Goal: Complete application form

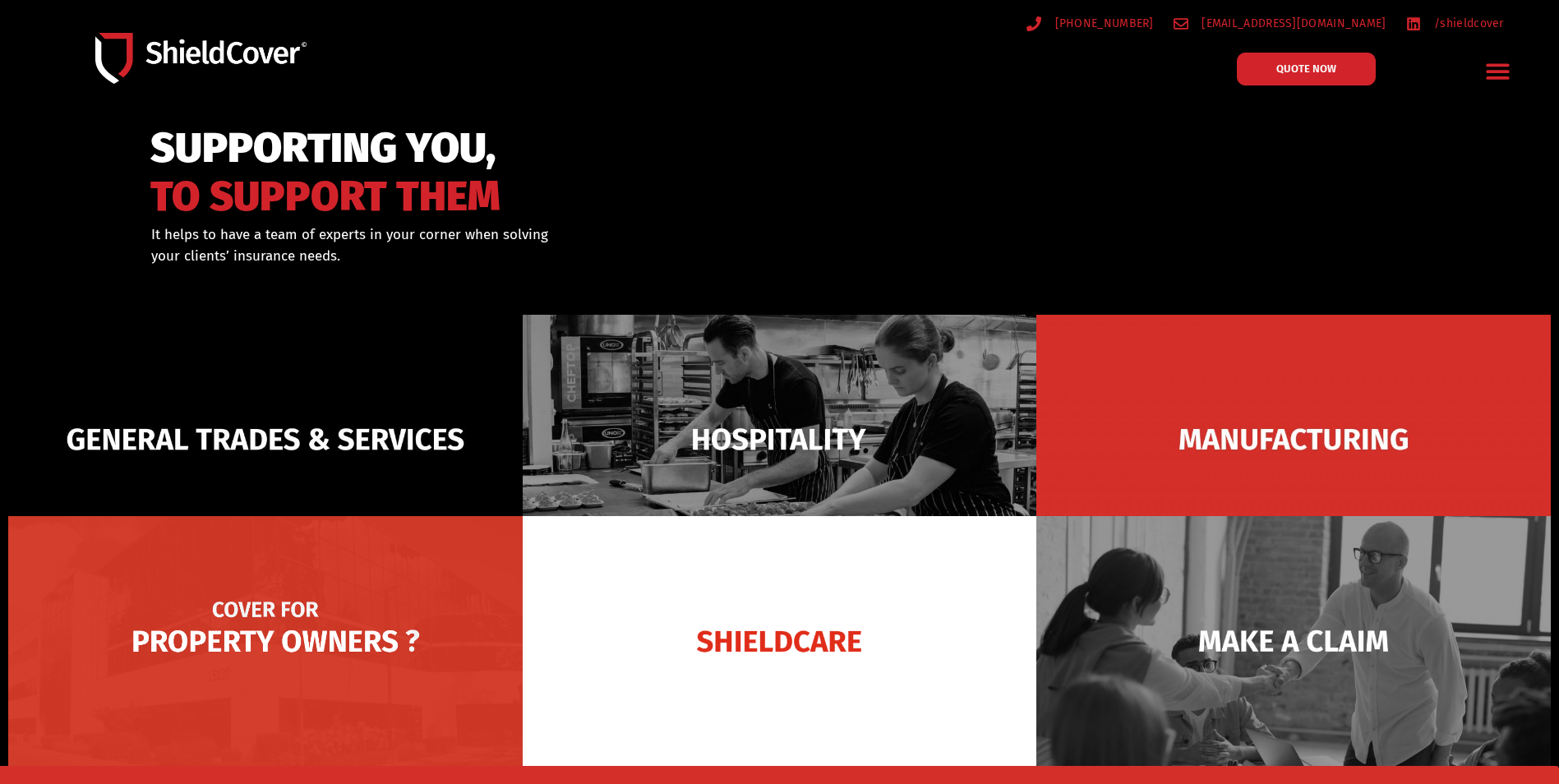
click at [319, 630] on img at bounding box center [266, 641] width 515 height 249
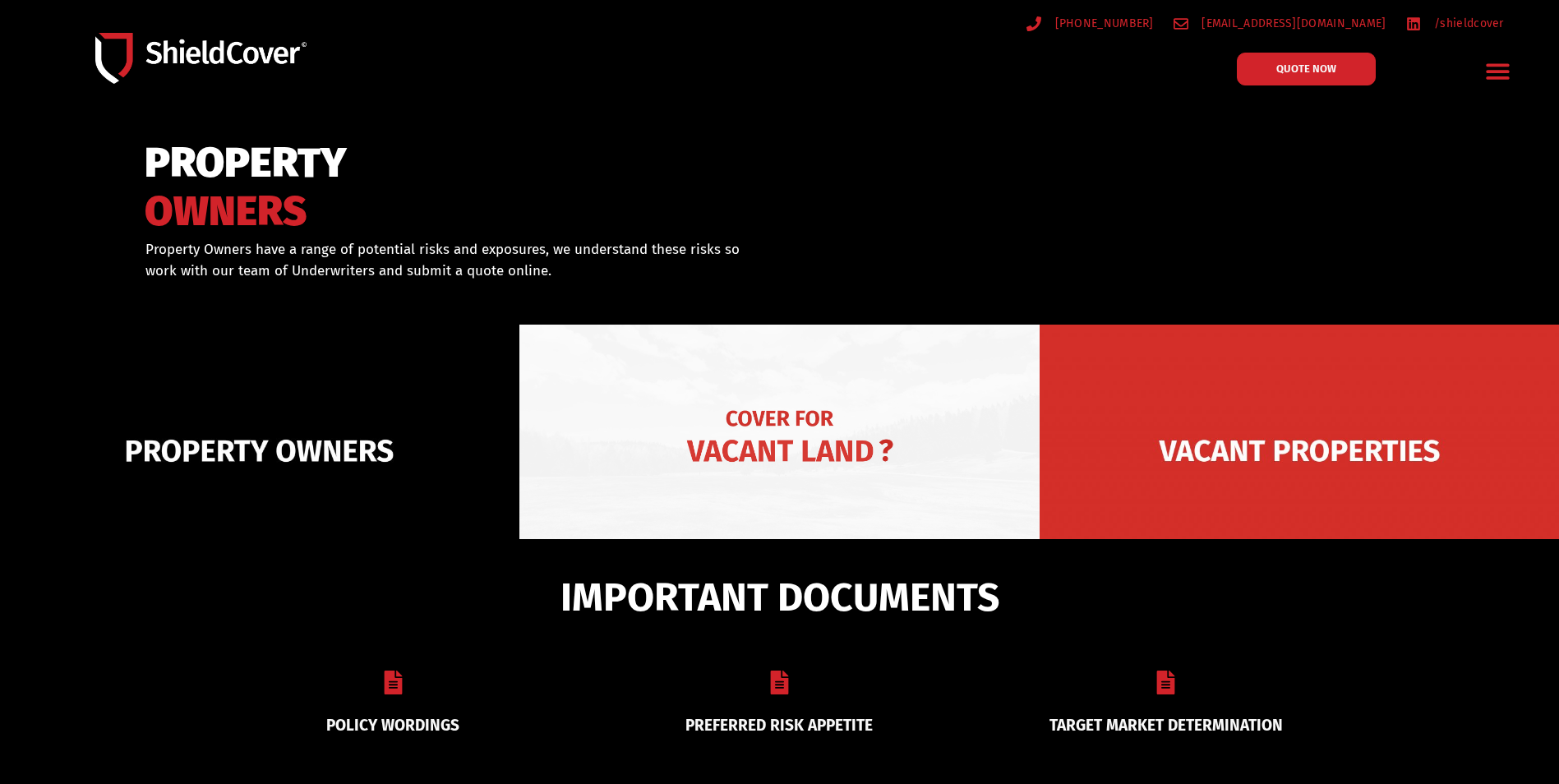
click at [822, 444] on img at bounding box center [779, 450] width 519 height 252
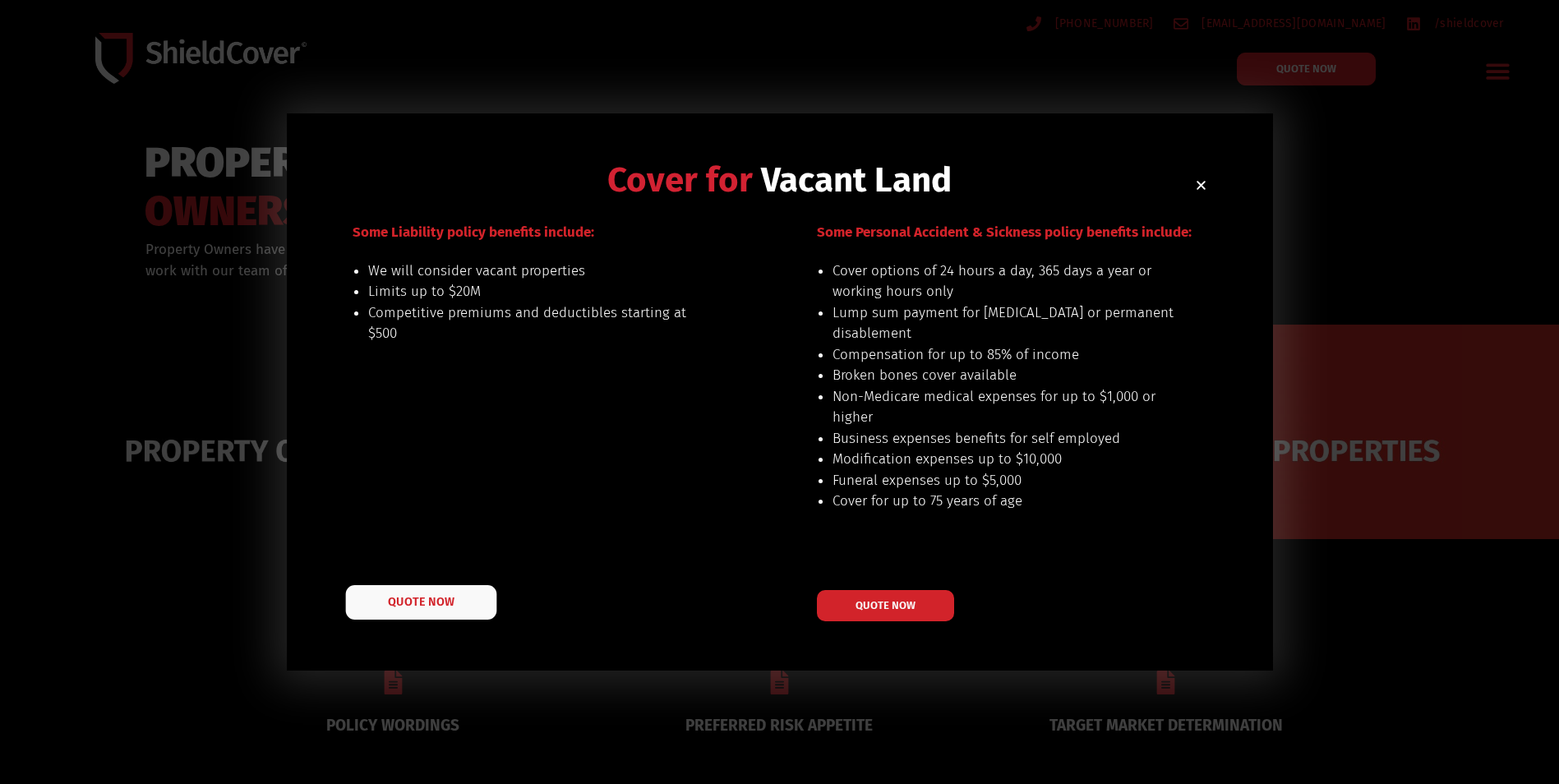
click at [392, 608] on span "QUOTE NOW" at bounding box center [420, 603] width 65 height 12
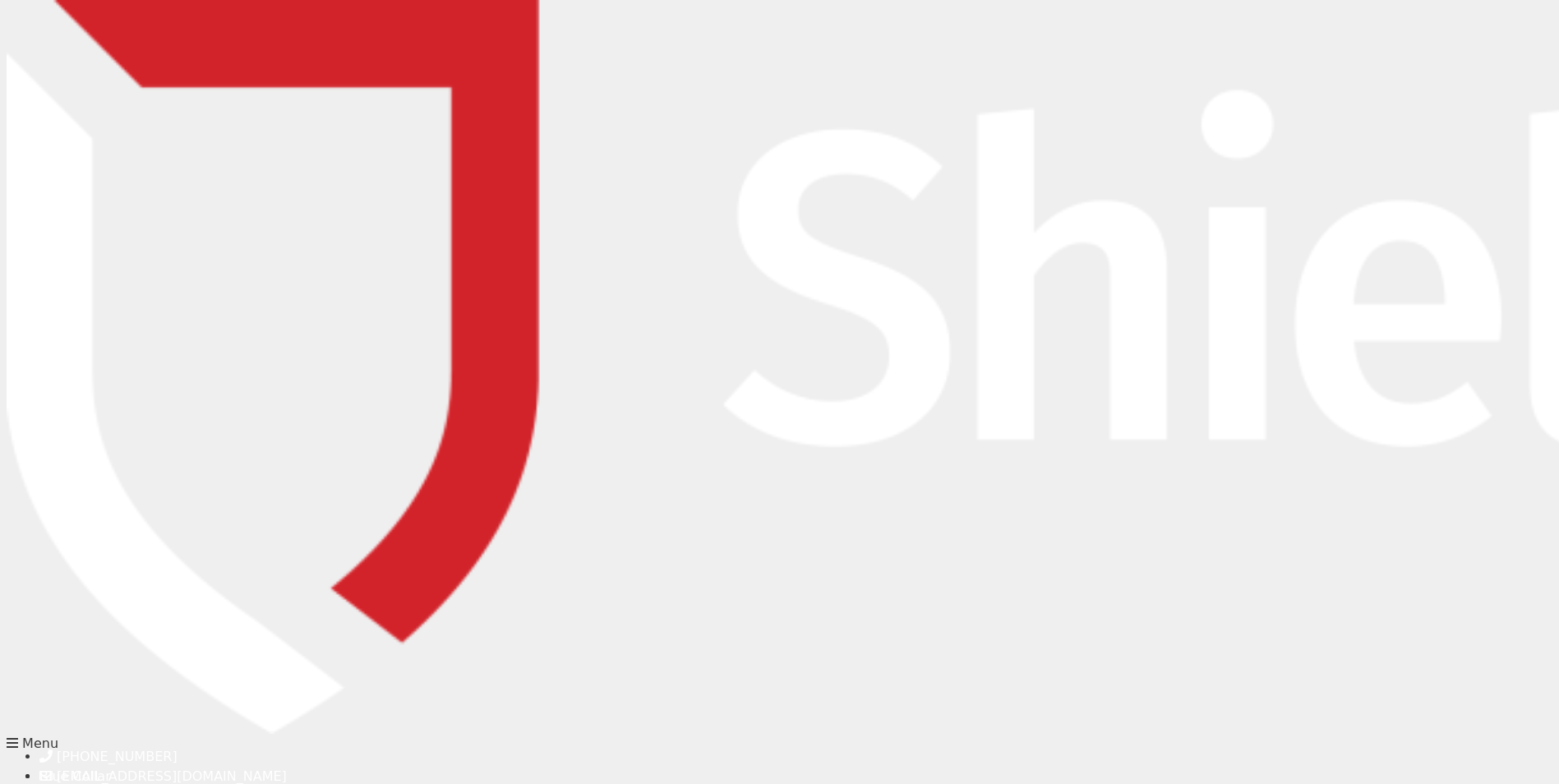
type input "Phil"
type input "Clauzel"
type input "phil.clauzel@lockton.com"
type input "0403263168"
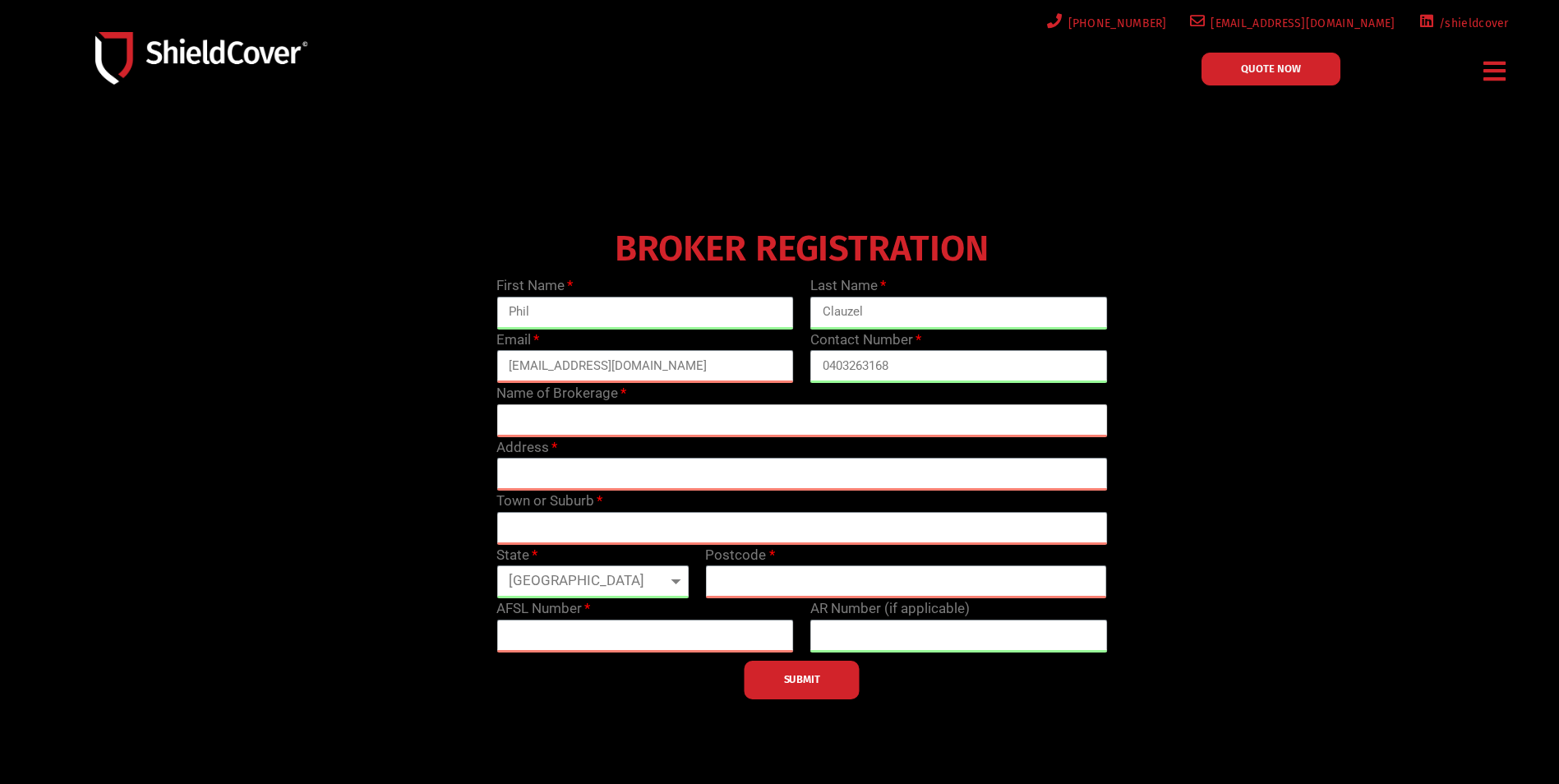
click at [605, 427] on input "text" at bounding box center [802, 420] width 611 height 33
click at [601, 429] on input "text" at bounding box center [802, 420] width 611 height 33
type input "Lockton"
click at [628, 482] on input "text" at bounding box center [802, 474] width 611 height 33
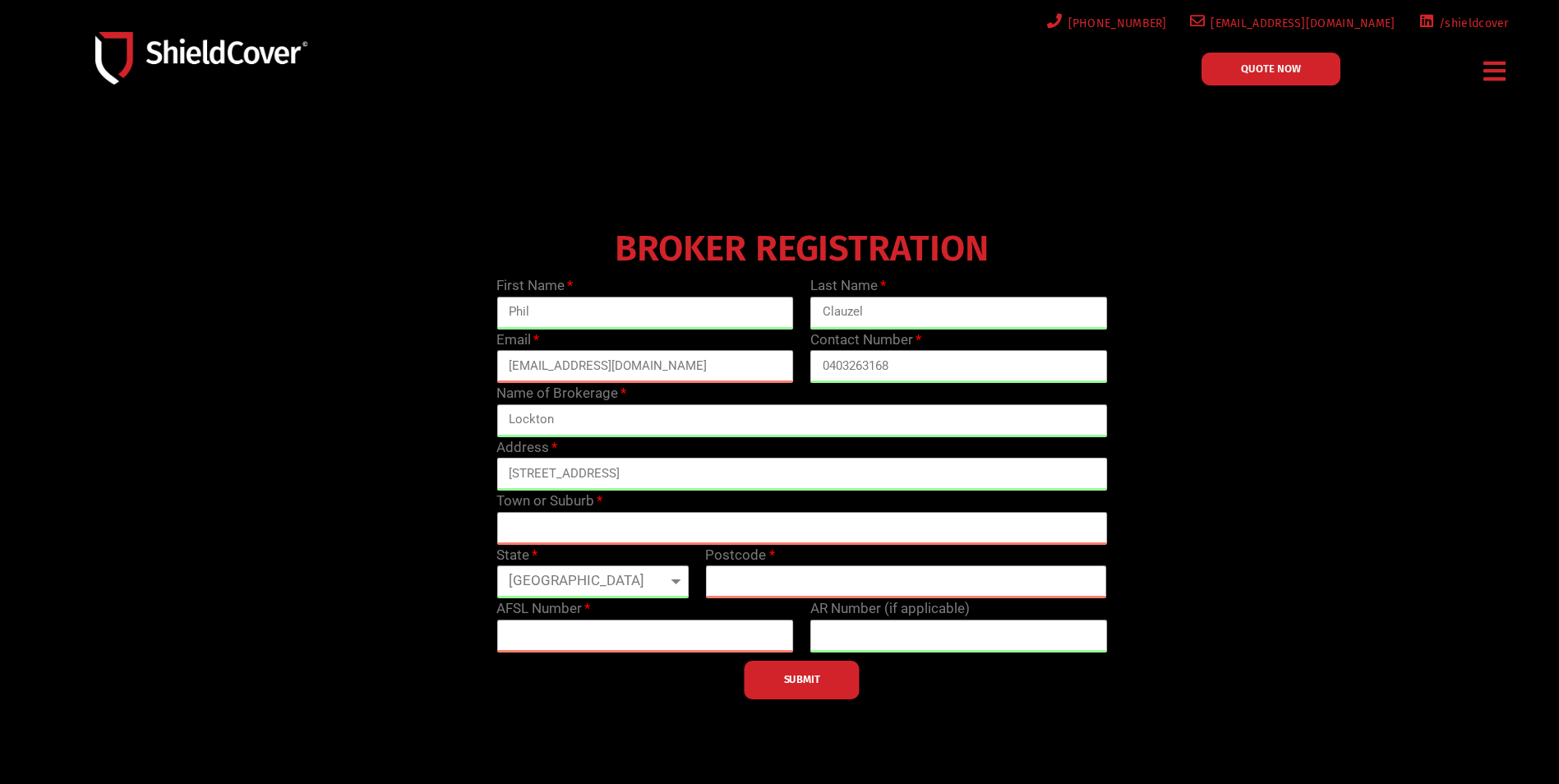
drag, startPoint x: 662, startPoint y: 473, endPoint x: 601, endPoint y: 473, distance: 61.0
click at [601, 473] on input "100 Creek Street, Brisbane" at bounding box center [802, 474] width 611 height 33
type input "100 Creek Street"
click at [574, 522] on input "text" at bounding box center [802, 528] width 611 height 33
type input "Brisbane"
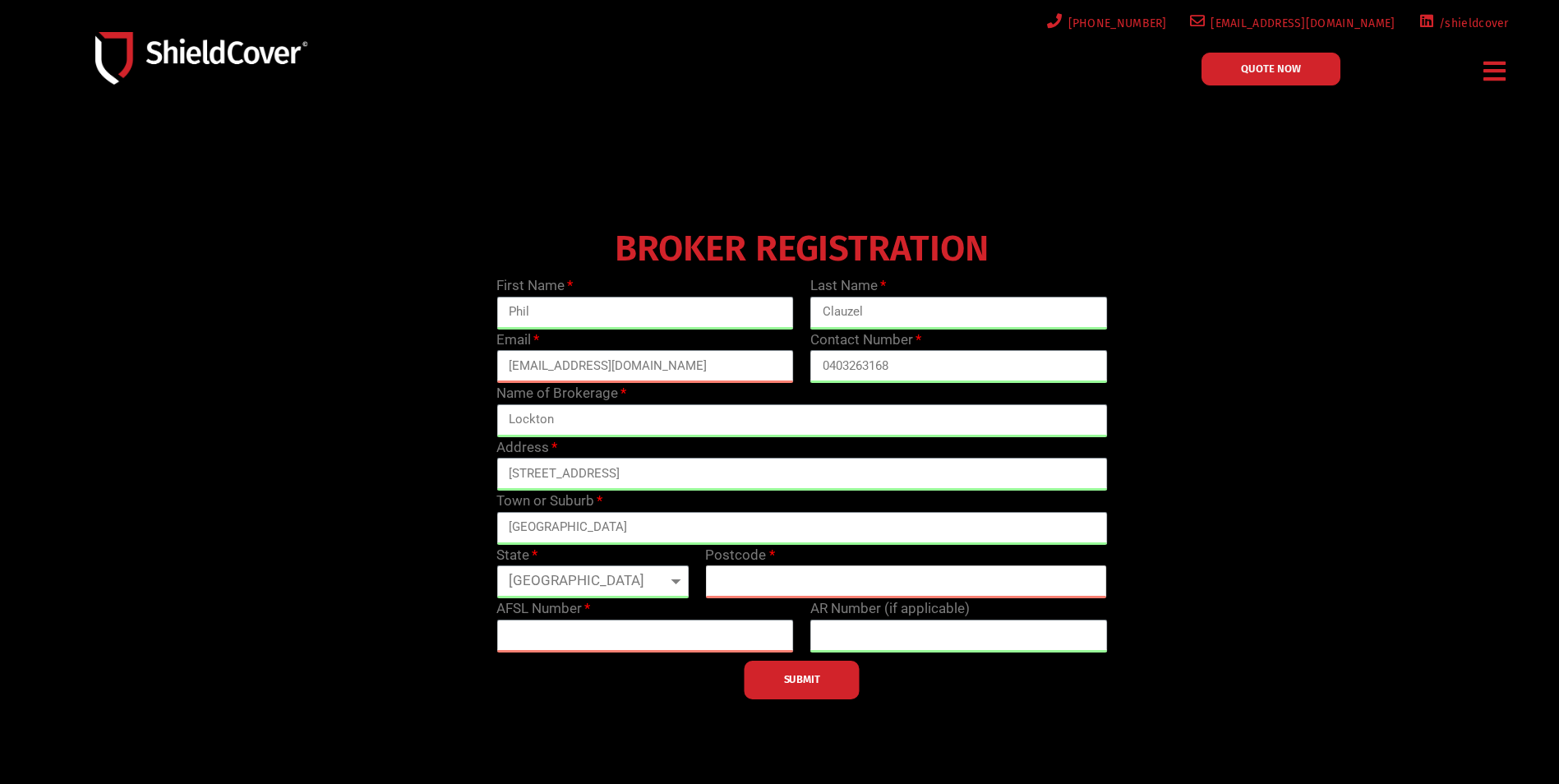
type input "4171"
type input "Brisbane"
drag, startPoint x: 789, startPoint y: 582, endPoint x: 704, endPoint y: 577, distance: 85.1
click at [704, 577] on div "Postcode 4171" at bounding box center [906, 572] width 419 height 55
type input "4000"
